Goal: Task Accomplishment & Management: Use online tool/utility

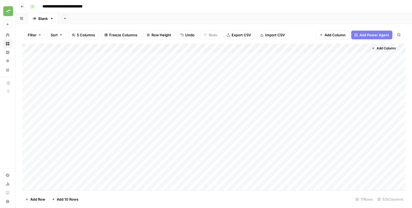
scroll to position [1943, 0]
click at [391, 58] on div "Add Column" at bounding box center [387, 117] width 37 height 146
click at [390, 60] on div "Add Column" at bounding box center [387, 117] width 37 height 146
click at [386, 77] on div "Add Column" at bounding box center [387, 117] width 37 height 146
click at [191, 159] on div "Add Column" at bounding box center [214, 117] width 384 height 146
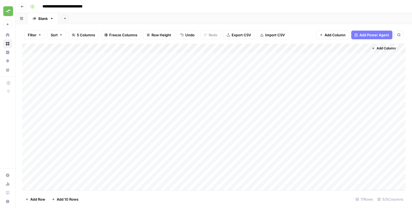
click at [200, 157] on div "Add Column" at bounding box center [214, 117] width 384 height 146
click at [199, 181] on div "Add Column" at bounding box center [214, 117] width 384 height 146
click at [197, 196] on footer "Add Row Add 10 Rows 17 Rows 5/5 Columns" at bounding box center [214, 199] width 384 height 18
click at [25, 4] on button "Go back" at bounding box center [22, 6] width 7 height 7
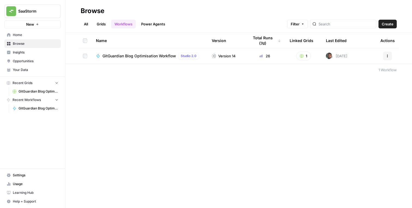
click at [133, 77] on div "Browse All Grids Workflows Power Agents Filter Create Name Version Total Runs (…" at bounding box center [238, 104] width 347 height 208
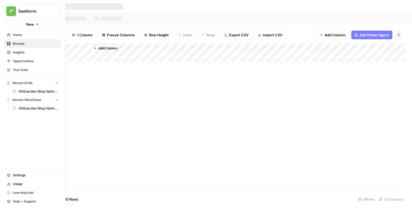
click at [10, 44] on icon at bounding box center [9, 44] width 4 height 4
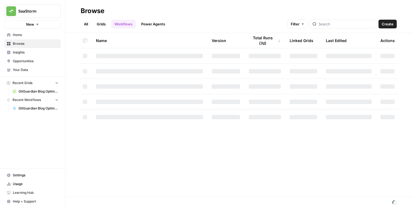
click at [33, 92] on span "GitGuardian Blog Optimisation" at bounding box center [39, 91] width 40 height 5
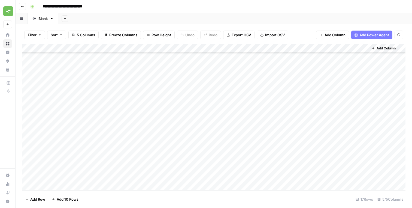
scroll to position [29, 0]
click at [138, 177] on div "Add Column" at bounding box center [214, 117] width 384 height 146
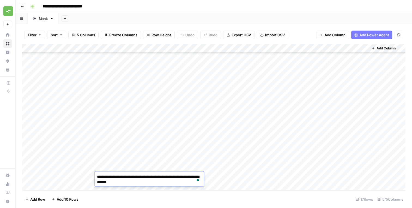
click at [184, 118] on div "Add Column" at bounding box center [214, 117] width 384 height 146
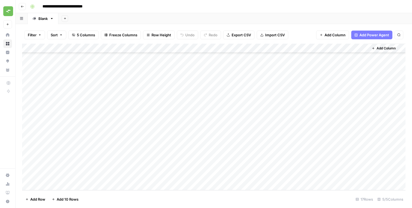
click at [124, 112] on div "Add Column" at bounding box center [214, 117] width 384 height 146
click at [193, 110] on div "Add Column" at bounding box center [214, 117] width 384 height 146
click at [139, 119] on div "Add Column" at bounding box center [214, 117] width 384 height 146
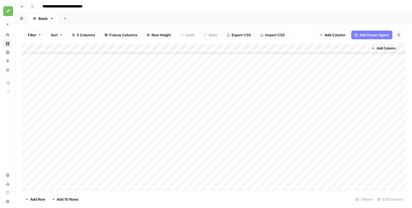
click at [211, 120] on div "Add Column" at bounding box center [214, 117] width 384 height 146
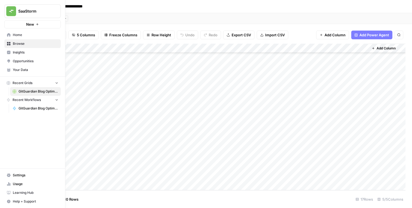
click at [18, 199] on span "Help + Support" at bounding box center [36, 201] width 46 height 5
click at [83, 199] on span "Chat & Support" at bounding box center [91, 198] width 37 height 5
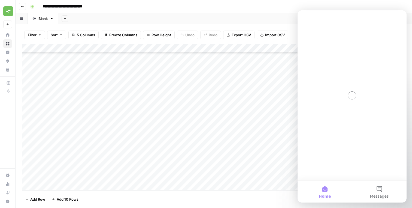
scroll to position [0, 0]
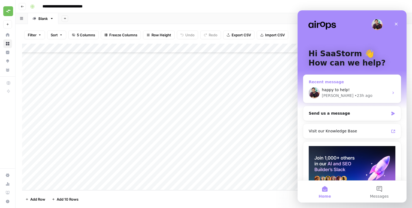
click at [355, 95] on div "• 23h ago" at bounding box center [364, 96] width 18 height 6
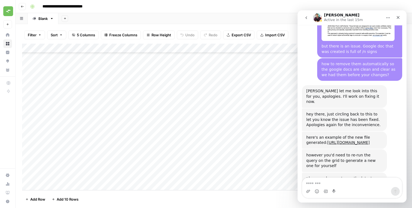
scroll to position [1943, 0]
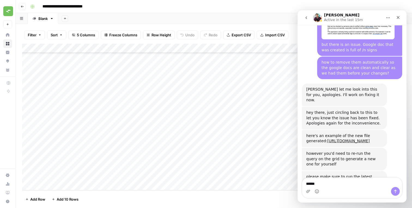
type textarea "*******"
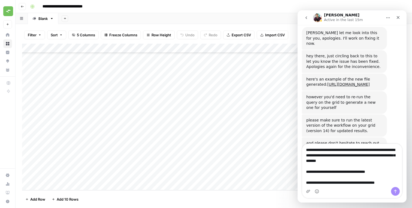
scroll to position [2000, 0]
click at [372, 179] on textarea "**********" at bounding box center [352, 165] width 100 height 43
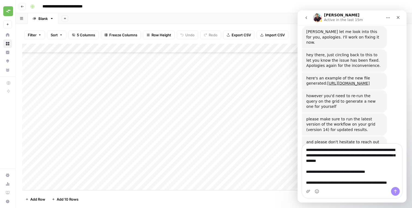
click at [365, 186] on textarea "**********" at bounding box center [352, 165] width 100 height 43
type textarea "**********"
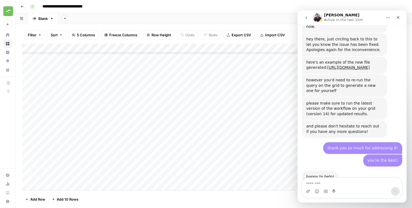
scroll to position [2016, 0]
click at [402, 17] on div "Close" at bounding box center [399, 18] width 10 height 10
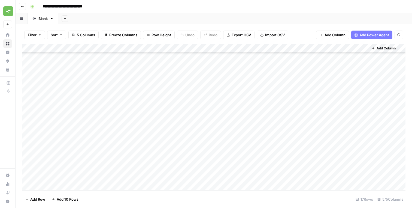
click at [220, 191] on footer "Add Row Add 10 Rows 17 Rows 5/5 Columns" at bounding box center [214, 199] width 384 height 18
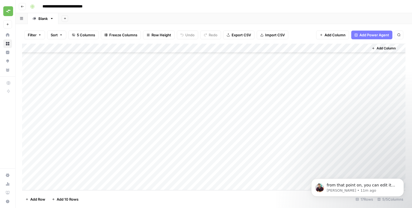
scroll to position [0, 0]
click at [346, 58] on div "Add Column" at bounding box center [214, 117] width 384 height 146
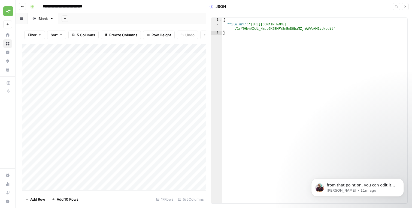
type textarea "**********"
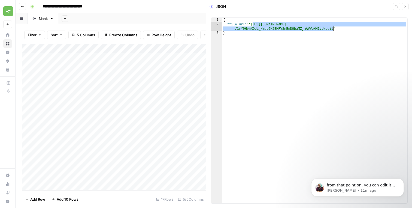
drag, startPoint x: 253, startPoint y: 24, endPoint x: 333, endPoint y: 29, distance: 79.5
click at [333, 29] on div "{ "file_url" : "https://docs.google.com/document/d /1rY9HvnXOUL_NmabGK2EHPVSmEn…" at bounding box center [314, 115] width 185 height 194
